Goal: Task Accomplishment & Management: Use online tool/utility

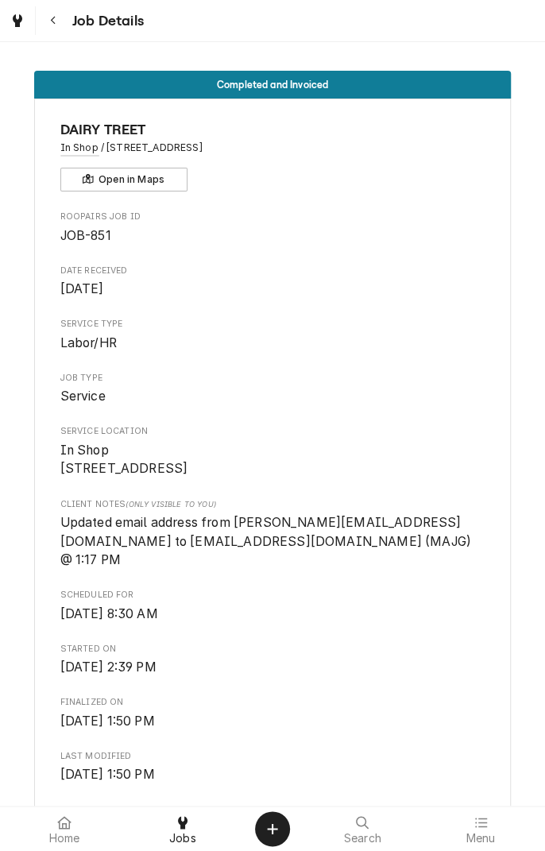
click at [52, 20] on icon "Navigate back" at bounding box center [53, 20] width 7 height 11
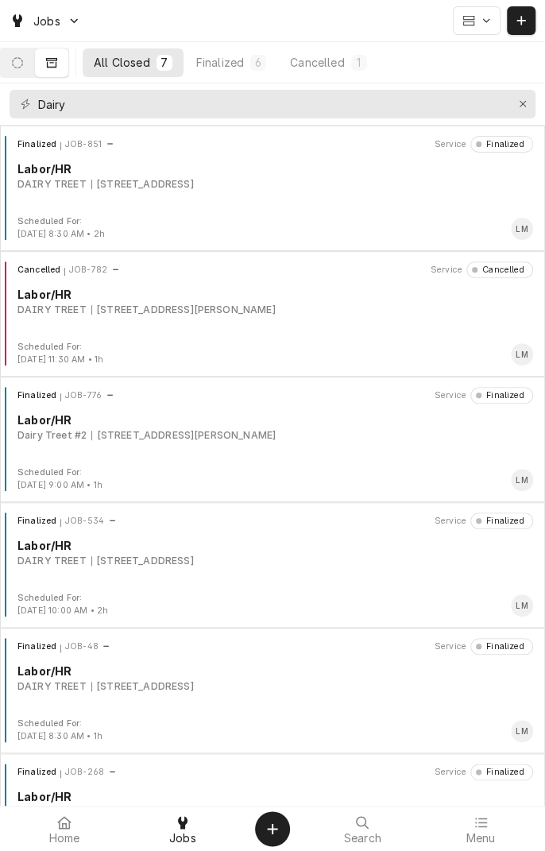
click at [521, 128] on div "Finalized JOB-851 Service Finalized Labor/HR DAIRY TREET [STREET_ADDRESS] Sched…" at bounding box center [272, 189] width 545 height 126
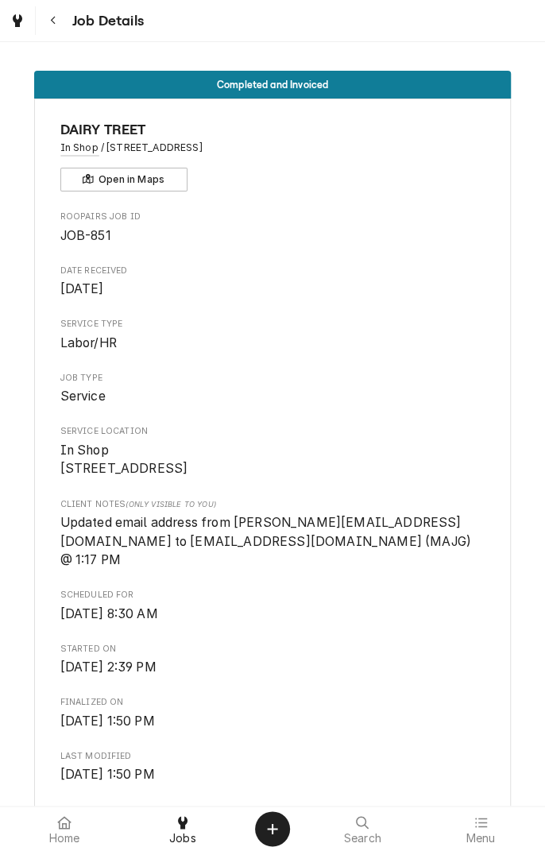
click at [50, 29] on button "Navigate back" at bounding box center [53, 20] width 29 height 29
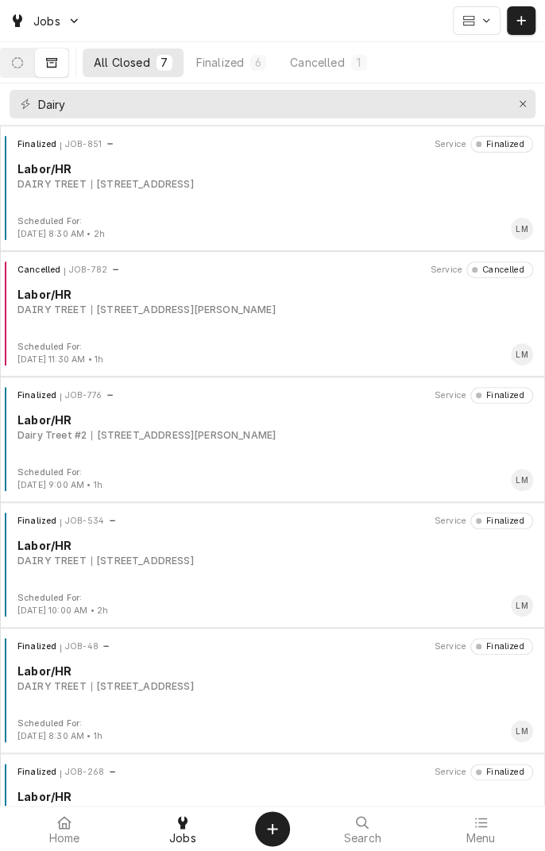
click at [26, 70] on button "Dynamic Content Wrapper" at bounding box center [17, 62] width 33 height 29
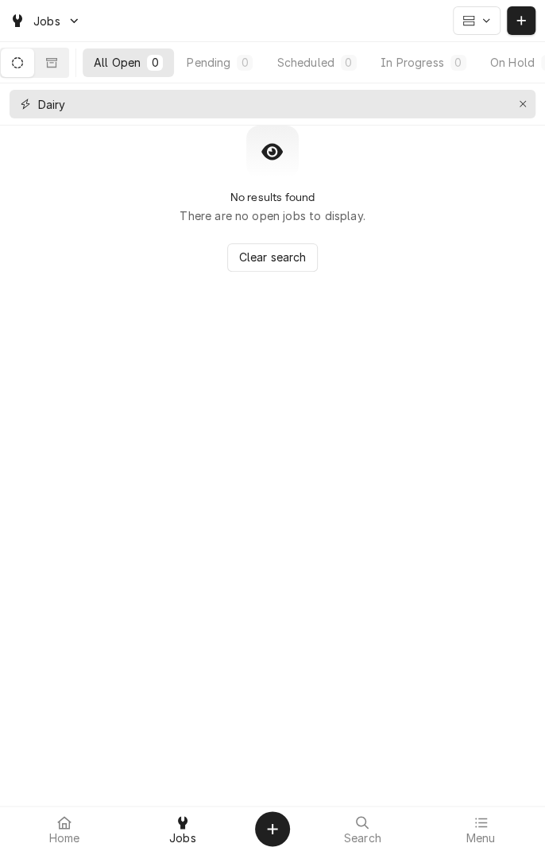
click at [517, 113] on button "Erase input" at bounding box center [522, 103] width 25 height 25
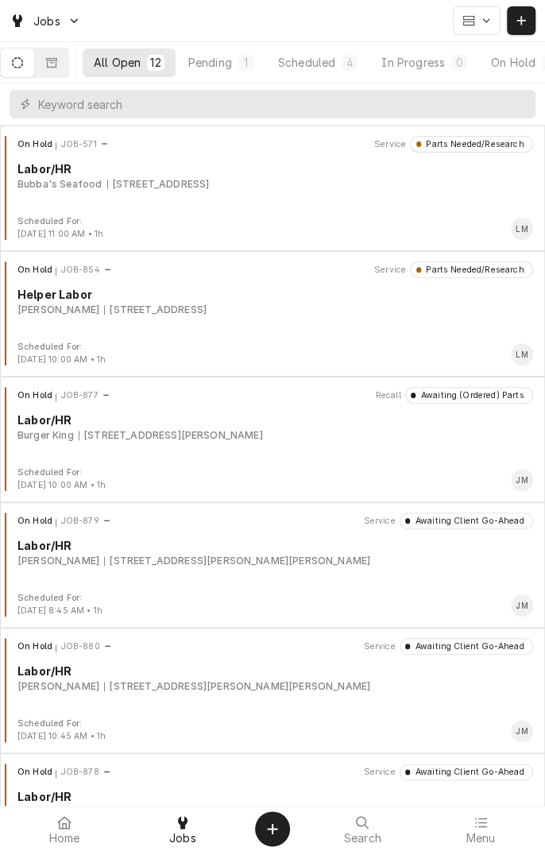
click at [324, 75] on button "Scheduled 4" at bounding box center [318, 62] width 102 height 29
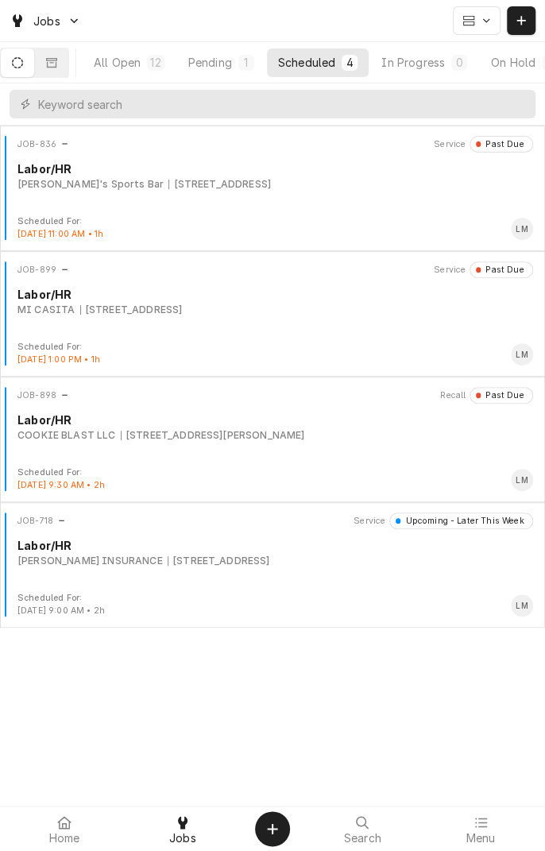
click at [220, 424] on div "Labor/HR" at bounding box center [275, 420] width 516 height 17
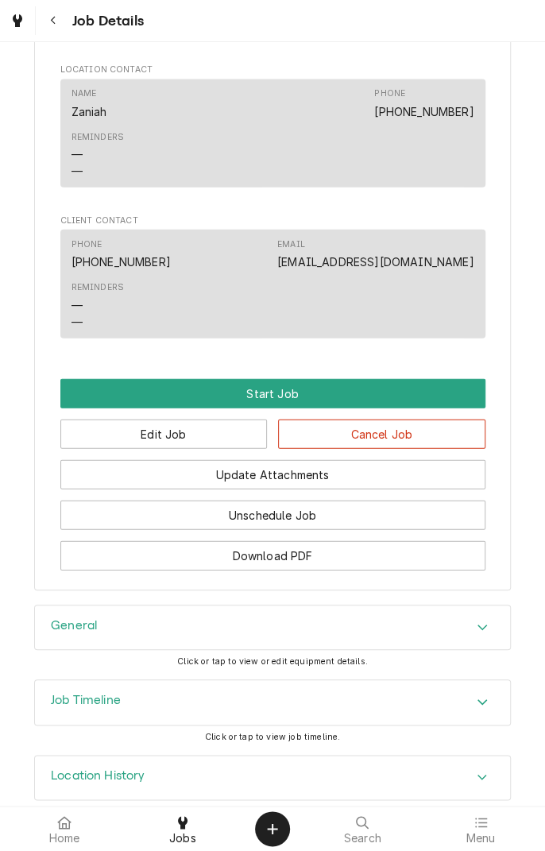
scroll to position [1192, 0]
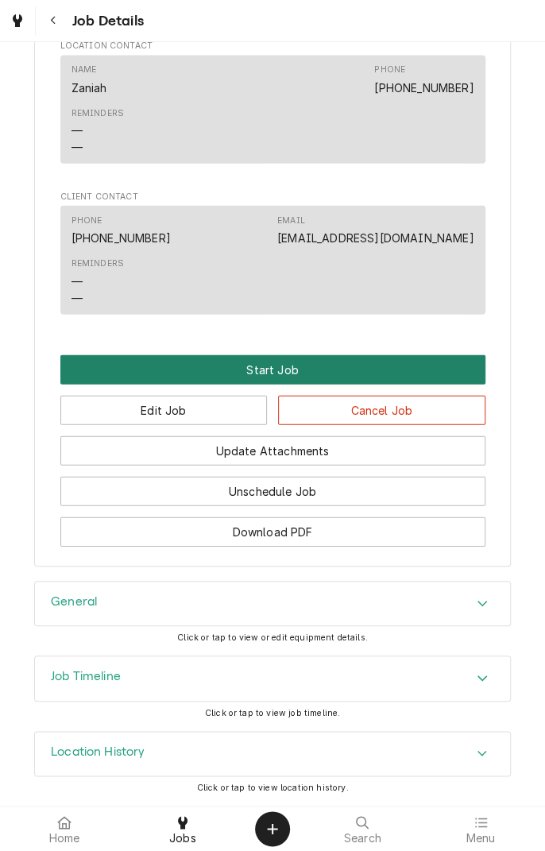
click at [275, 374] on button "Start Job" at bounding box center [272, 369] width 425 height 29
